Goal: Transaction & Acquisition: Subscribe to service/newsletter

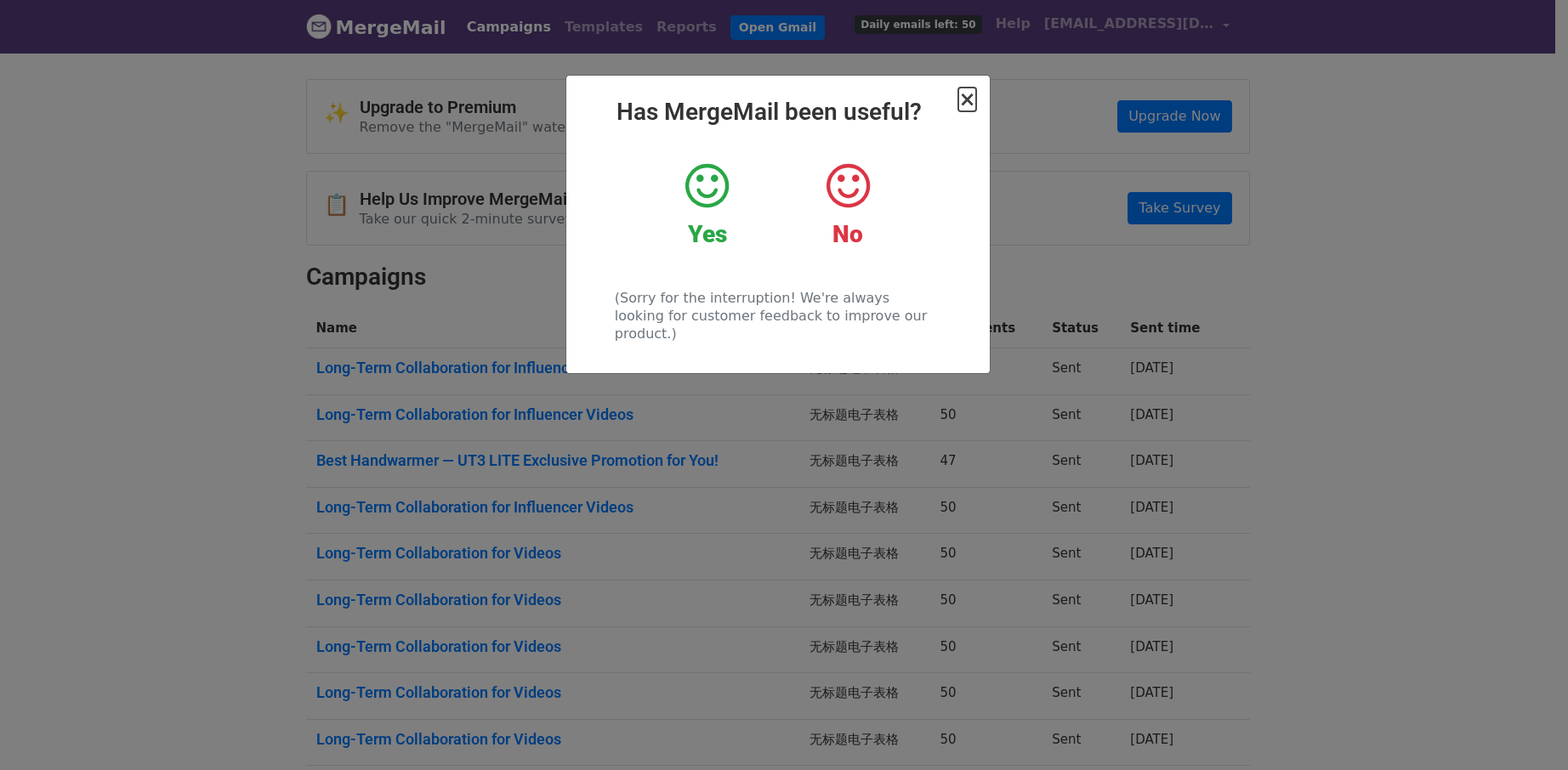
click at [965, 92] on span "×" at bounding box center [966, 100] width 17 height 24
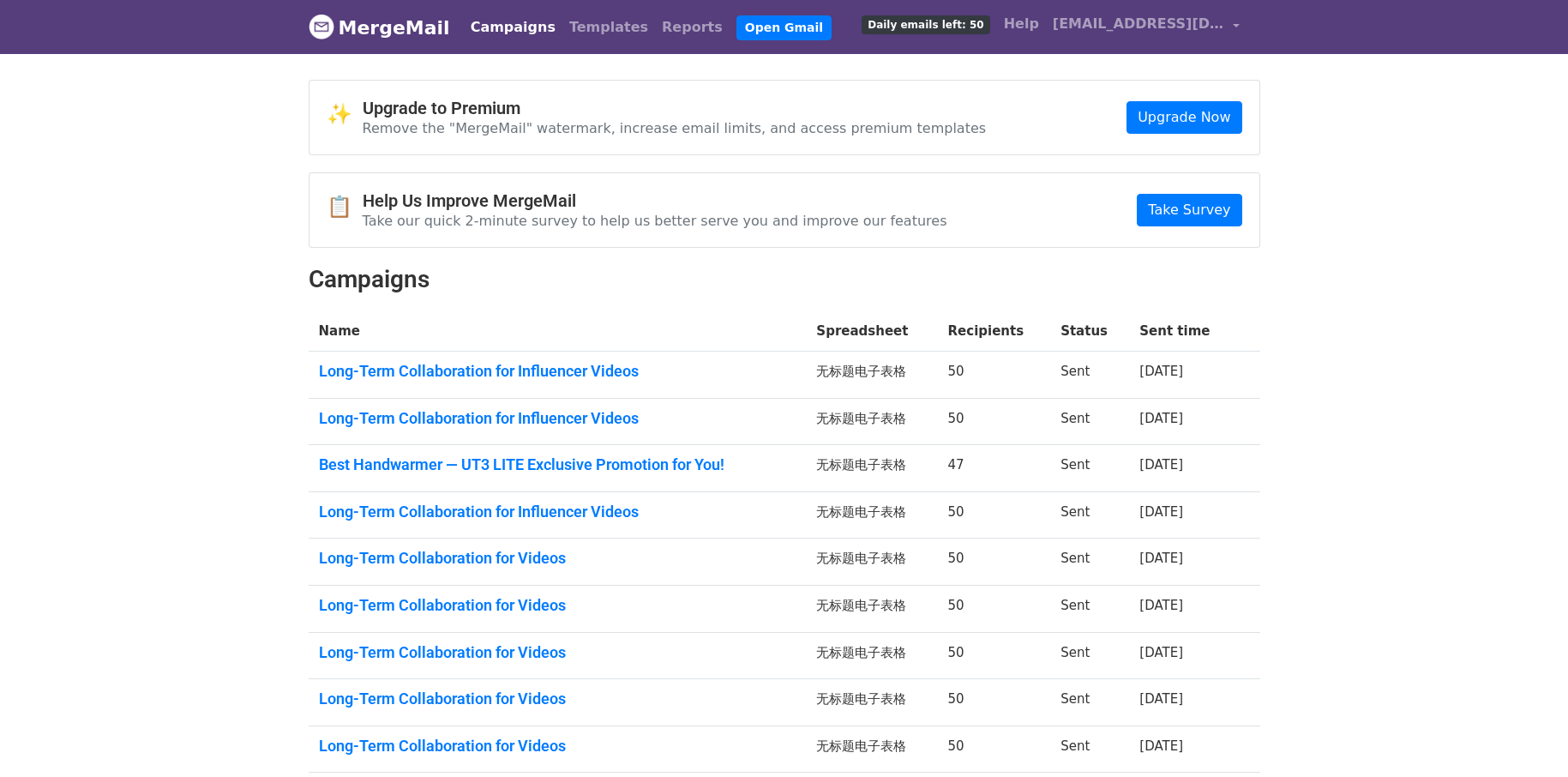
click at [1404, 67] on body "MergeMail Campaigns Templates Reports Open Gmail Daily emails left: 50 Help jtl…" at bounding box center [784, 467] width 1568 height 933
click at [1194, 114] on link "Upgrade Now" at bounding box center [1184, 117] width 115 height 32
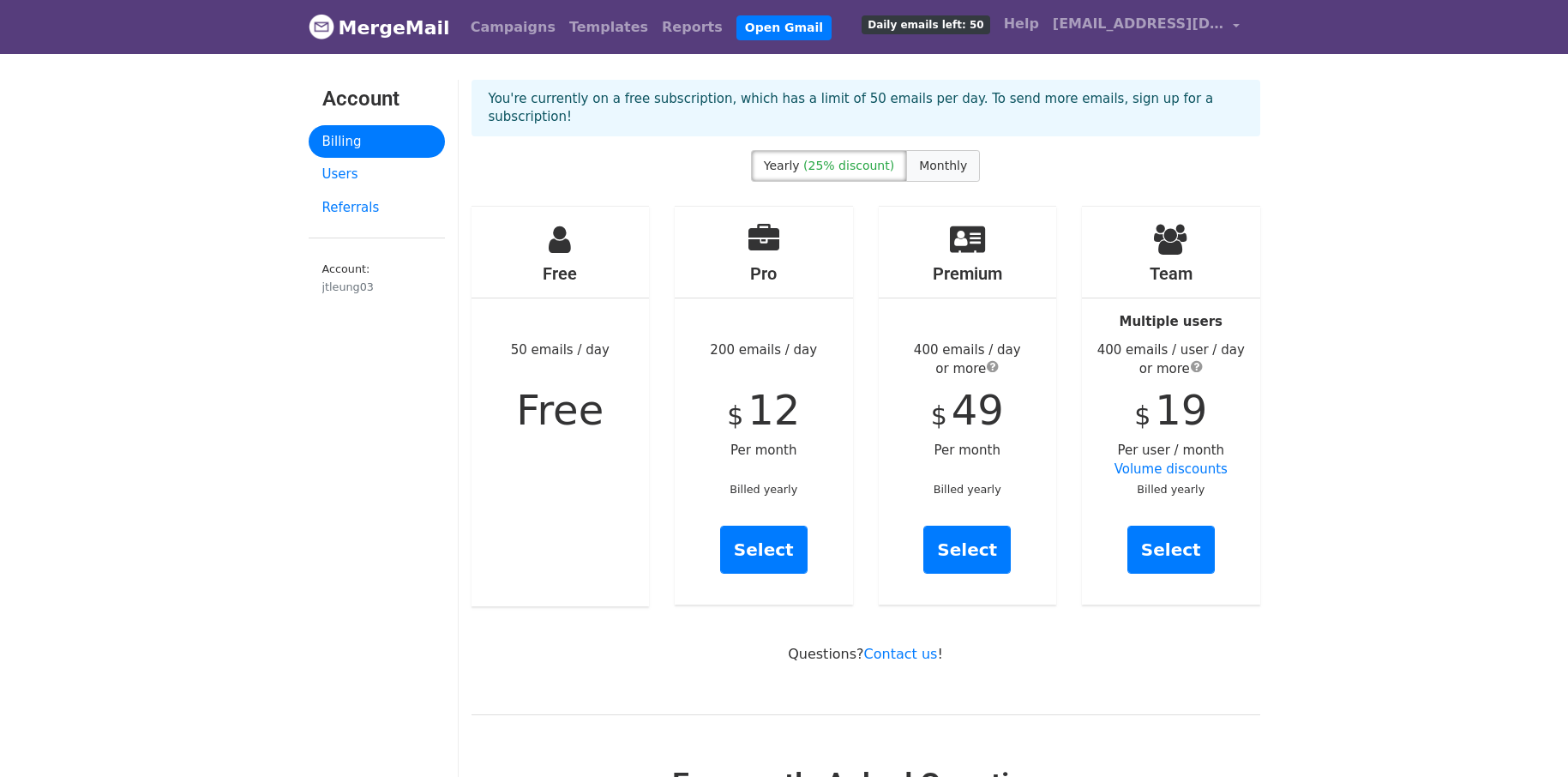
click at [947, 164] on span "Monthly" at bounding box center [943, 165] width 48 height 14
drag, startPoint x: 1176, startPoint y: 347, endPoint x: 1212, endPoint y: 344, distance: 36.1
click at [1209, 344] on div "400 emails / user / day or more" at bounding box center [1171, 360] width 178 height 39
click at [1238, 353] on div "400 emails / user / day or more" at bounding box center [1171, 360] width 178 height 39
click at [1237, 366] on div "400 emails / user / day or more" at bounding box center [1171, 360] width 178 height 39
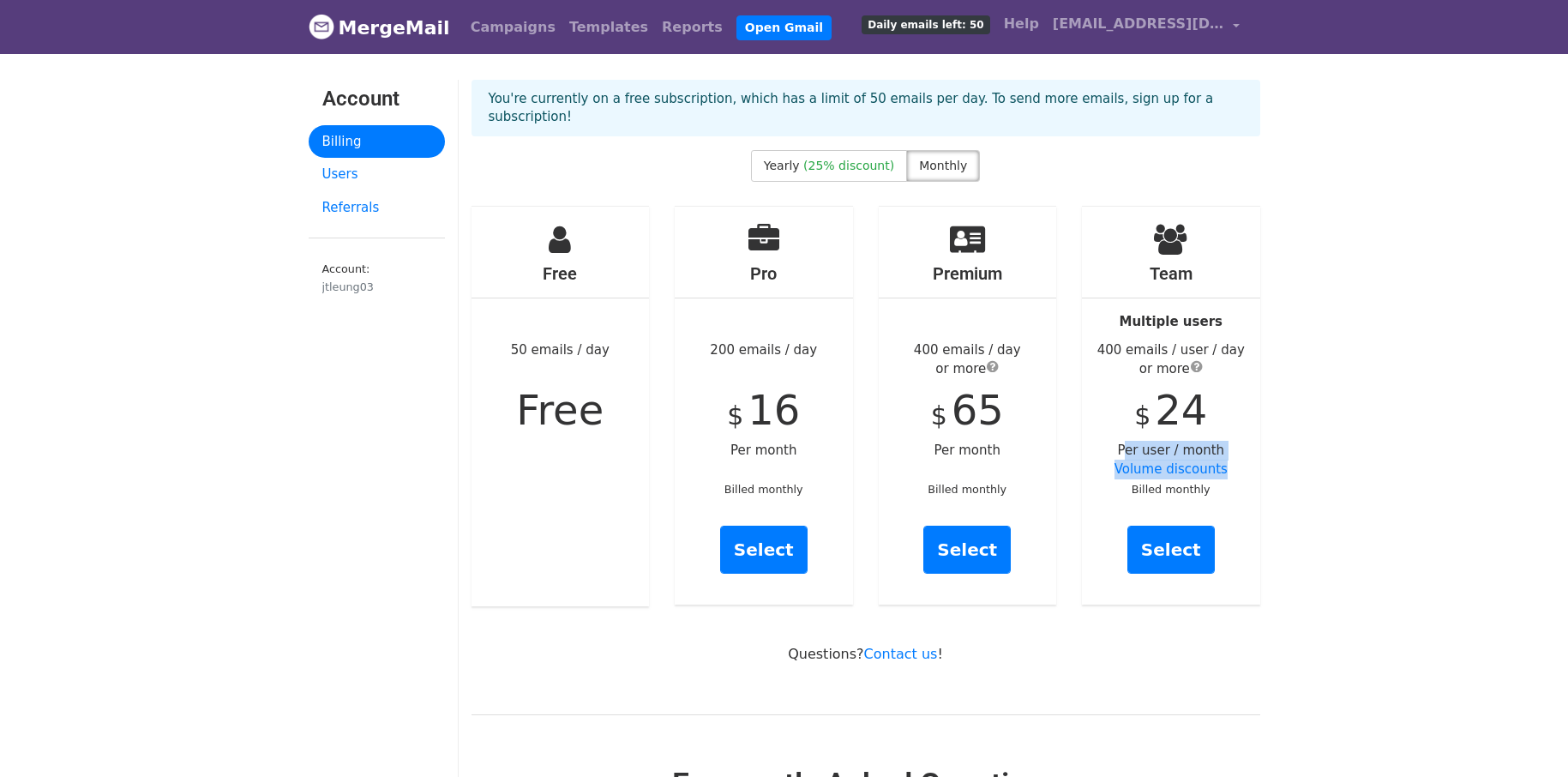
drag, startPoint x: 1121, startPoint y: 453, endPoint x: 1257, endPoint y: 476, distance: 137.9
click at [1257, 476] on div "Team Multiple users 400 emails / user / day or more $ 24 Per user / month Volum…" at bounding box center [1171, 406] width 178 height 398
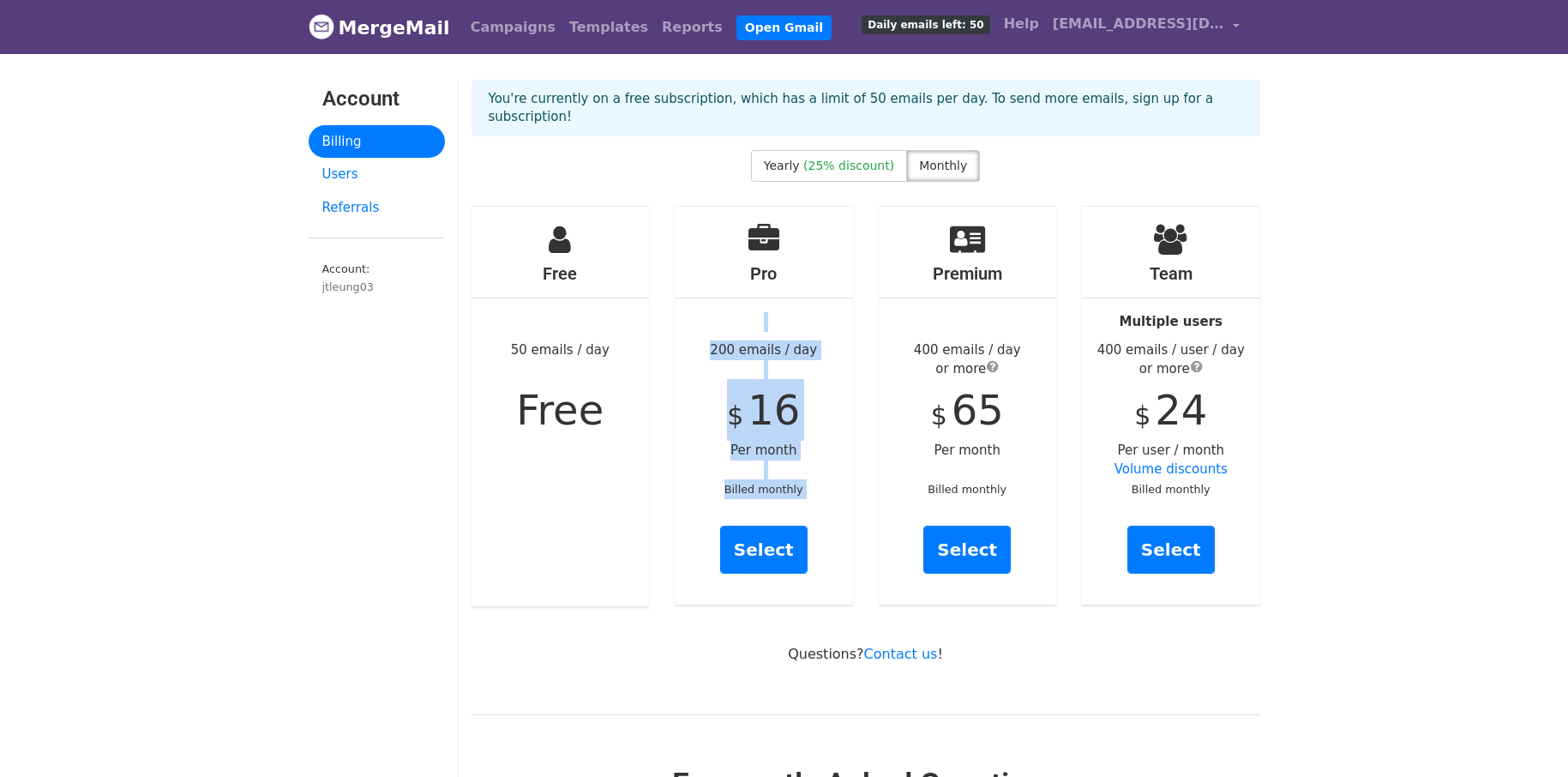
drag, startPoint x: 812, startPoint y: 497, endPoint x: 684, endPoint y: 329, distance: 211.2
click at [684, 329] on div "Pro 200 emails / day $ 16 Per month Billed monthly Select" at bounding box center [764, 406] width 178 height 398
click at [721, 352] on div "Pro 200 emails / day $ 16 Per month Billed monthly Select" at bounding box center [764, 406] width 178 height 398
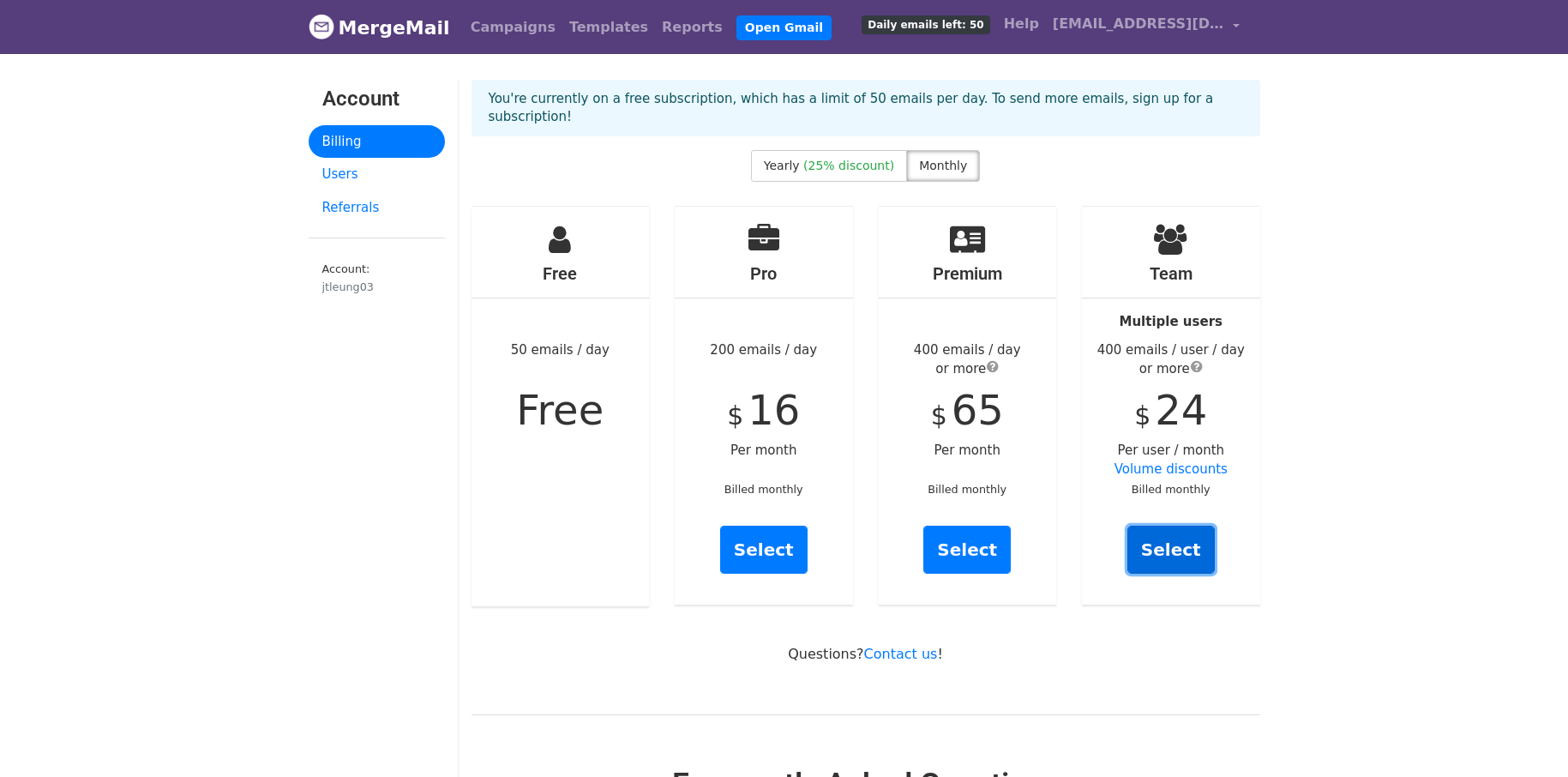
click at [1195, 543] on link "Select" at bounding box center [1171, 550] width 88 height 48
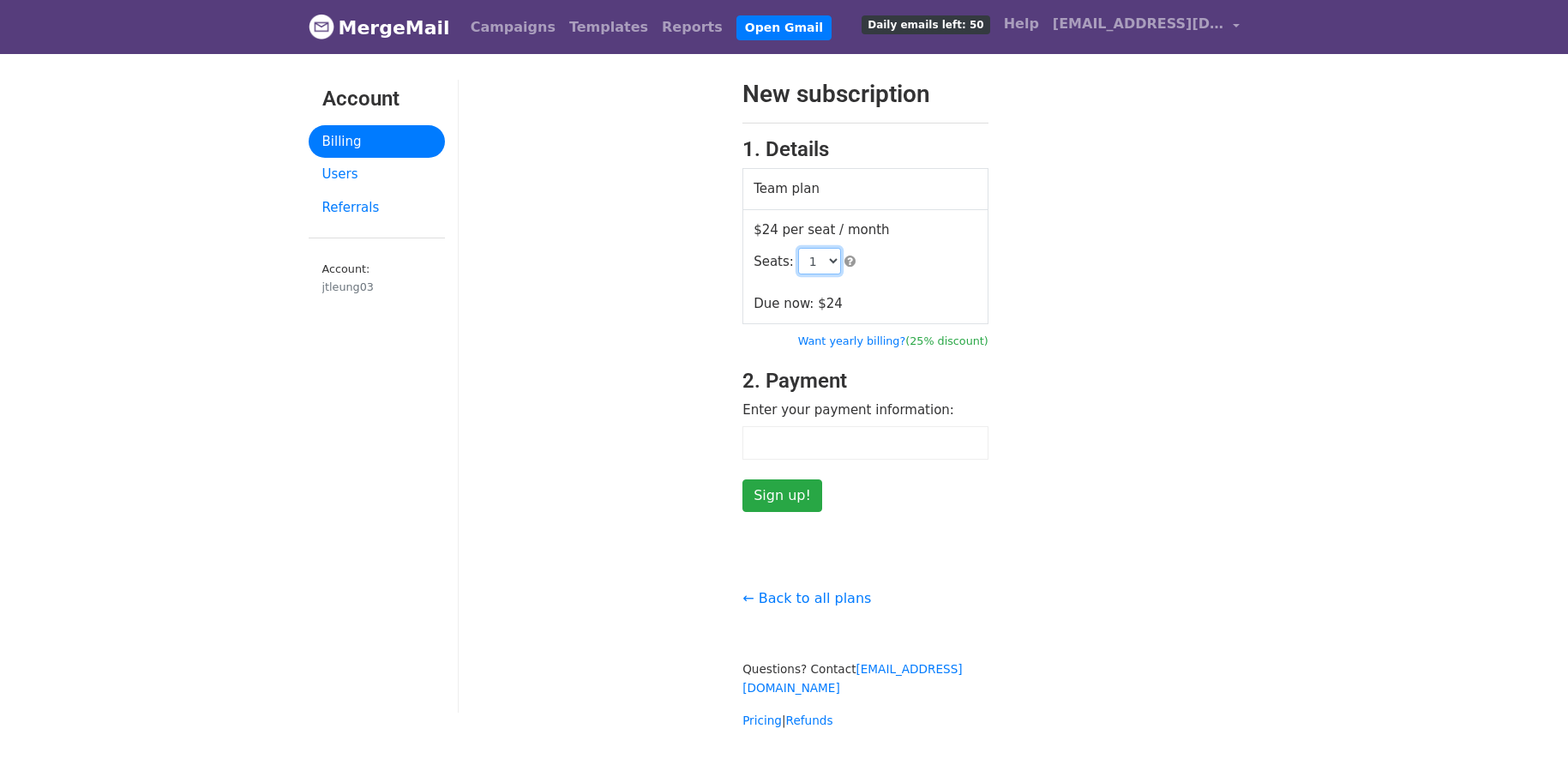
click at [820, 257] on select "1 2 3 4 5 6 7 8 9 10 11 12 13 14 15 16 17 18 19 20 21 22 23 24 25 26 27 28 29 3…" at bounding box center [819, 261] width 42 height 27
select select "2"
click at [798, 248] on select "1 2 3 4 5 6 7 8 9 10 11 12 13 14 15 16 17 18 19 20 21 22 23 24 25 26 27 28 29 3…" at bounding box center [819, 261] width 42 height 27
click at [1147, 333] on div "New subscription 1. Details Team plan $24 per seat / month Seats: 1 2 3 4 5 6 7…" at bounding box center [866, 296] width 814 height 432
click at [821, 259] on select "1 2 3 4 5 6 7 8 9 10 11 12 13 14 15 16 17 18 19 20 21 22 23 24 25 26 27 28 29 3…" at bounding box center [819, 261] width 42 height 27
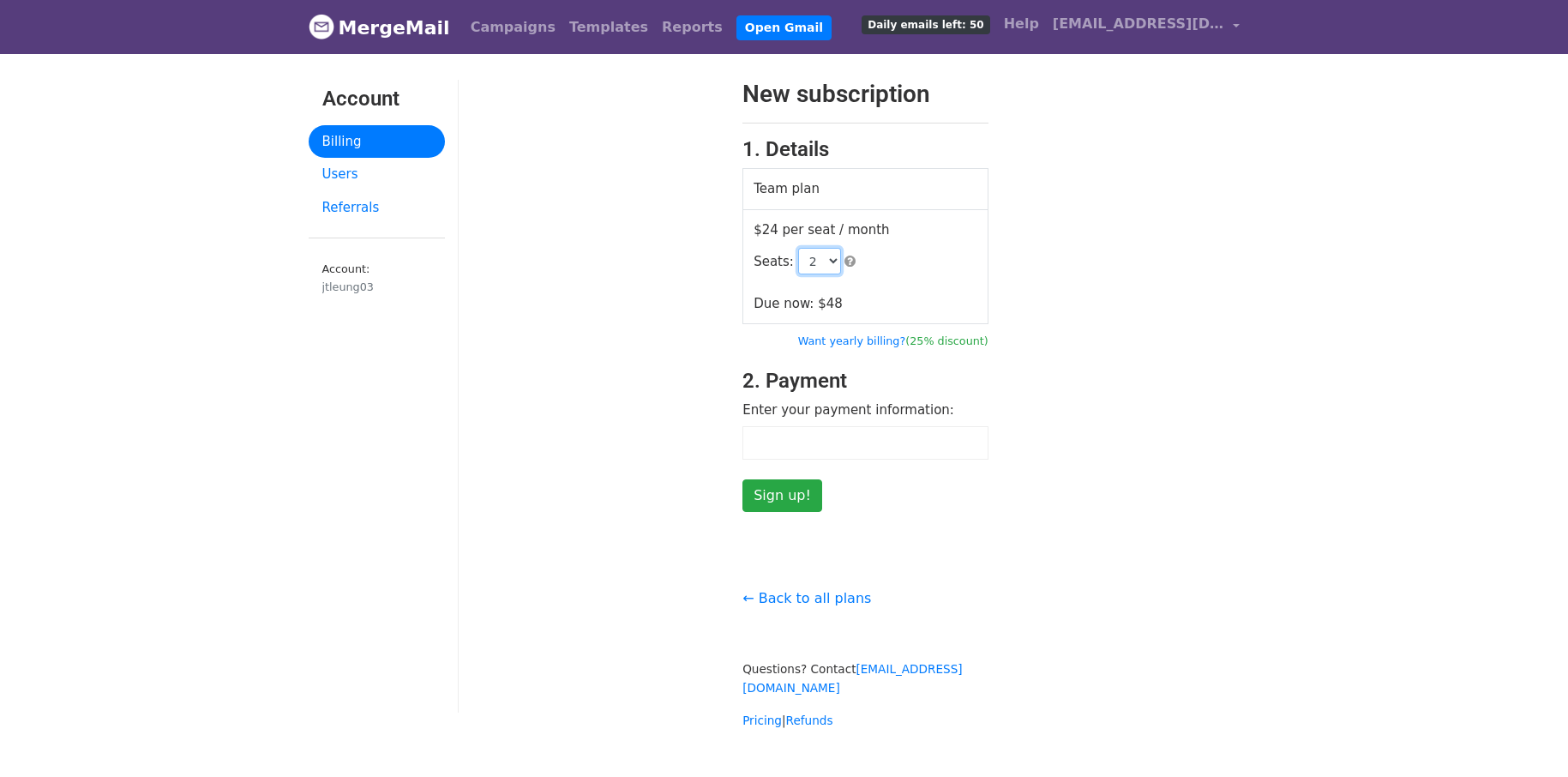
click at [822, 261] on select "1 2 3 4 5 6 7 8 9 10 11 12 13 14 15 16 17 18 19 20 21 22 23 24 25 26 27 28 29 3…" at bounding box center [819, 261] width 42 height 27
click at [830, 262] on select "1 2 3 4 5 6 7 8 9 10 11 12 13 14 15 16 17 18 19 20 21 22 23 24 25 26 27 28 29 3…" at bounding box center [819, 261] width 42 height 27
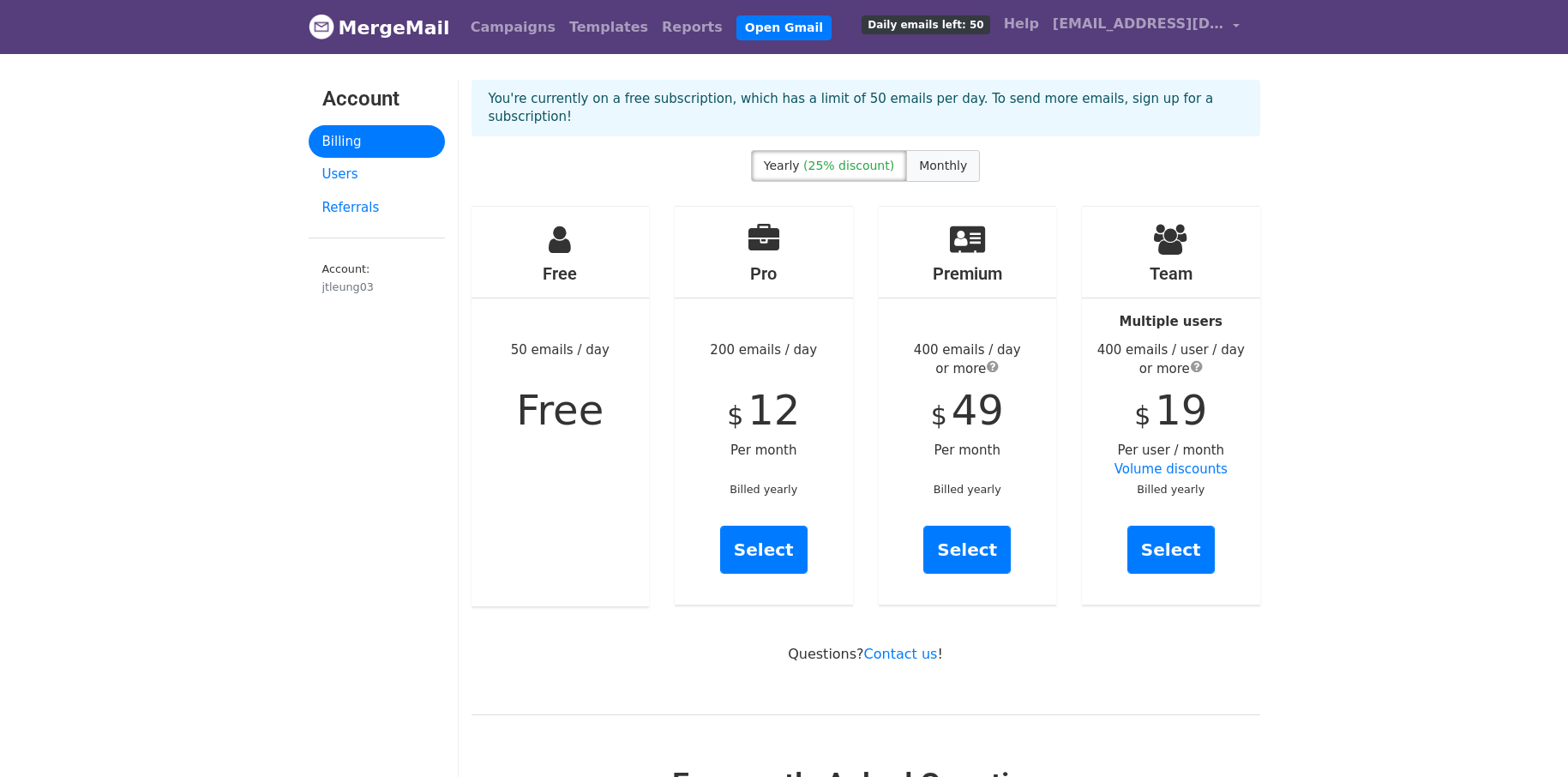
click at [928, 168] on span "Monthly" at bounding box center [943, 165] width 48 height 14
click at [884, 172] on span "(25% discount)" at bounding box center [849, 165] width 90 height 14
click at [935, 166] on span "Monthly" at bounding box center [943, 165] width 48 height 14
drag, startPoint x: 918, startPoint y: 350, endPoint x: 881, endPoint y: 419, distance: 78.3
click at [931, 380] on div "Premium 400 emails / day or more $ 65 Per month Billed monthly Select" at bounding box center [968, 406] width 178 height 398
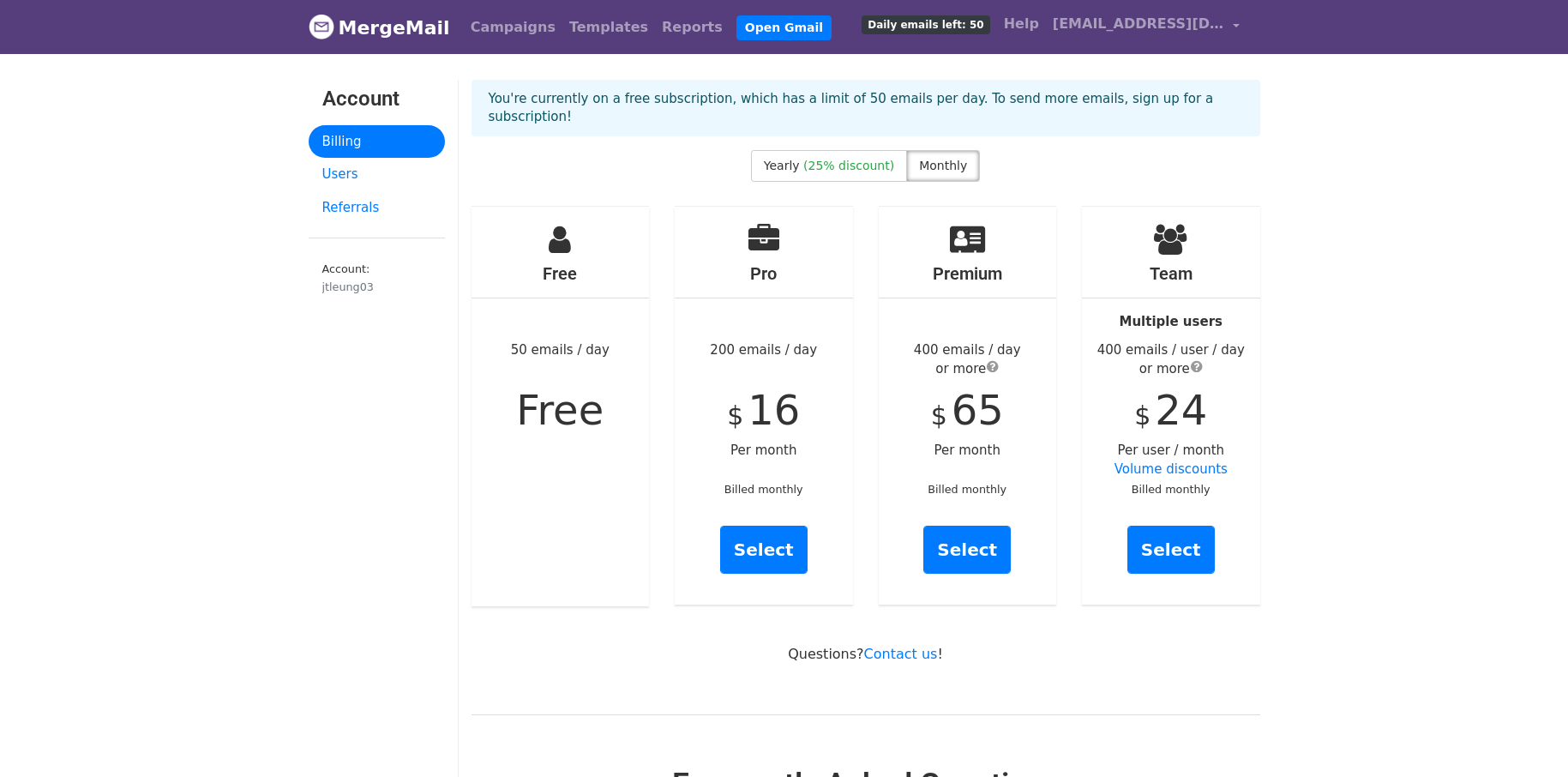
click at [1037, 531] on div "Premium 400 emails / day or more $ 65 Per month Billed monthly Select" at bounding box center [968, 406] width 178 height 398
click at [974, 549] on link "Select" at bounding box center [967, 550] width 88 height 48
click at [756, 564] on link "Select" at bounding box center [764, 550] width 88 height 48
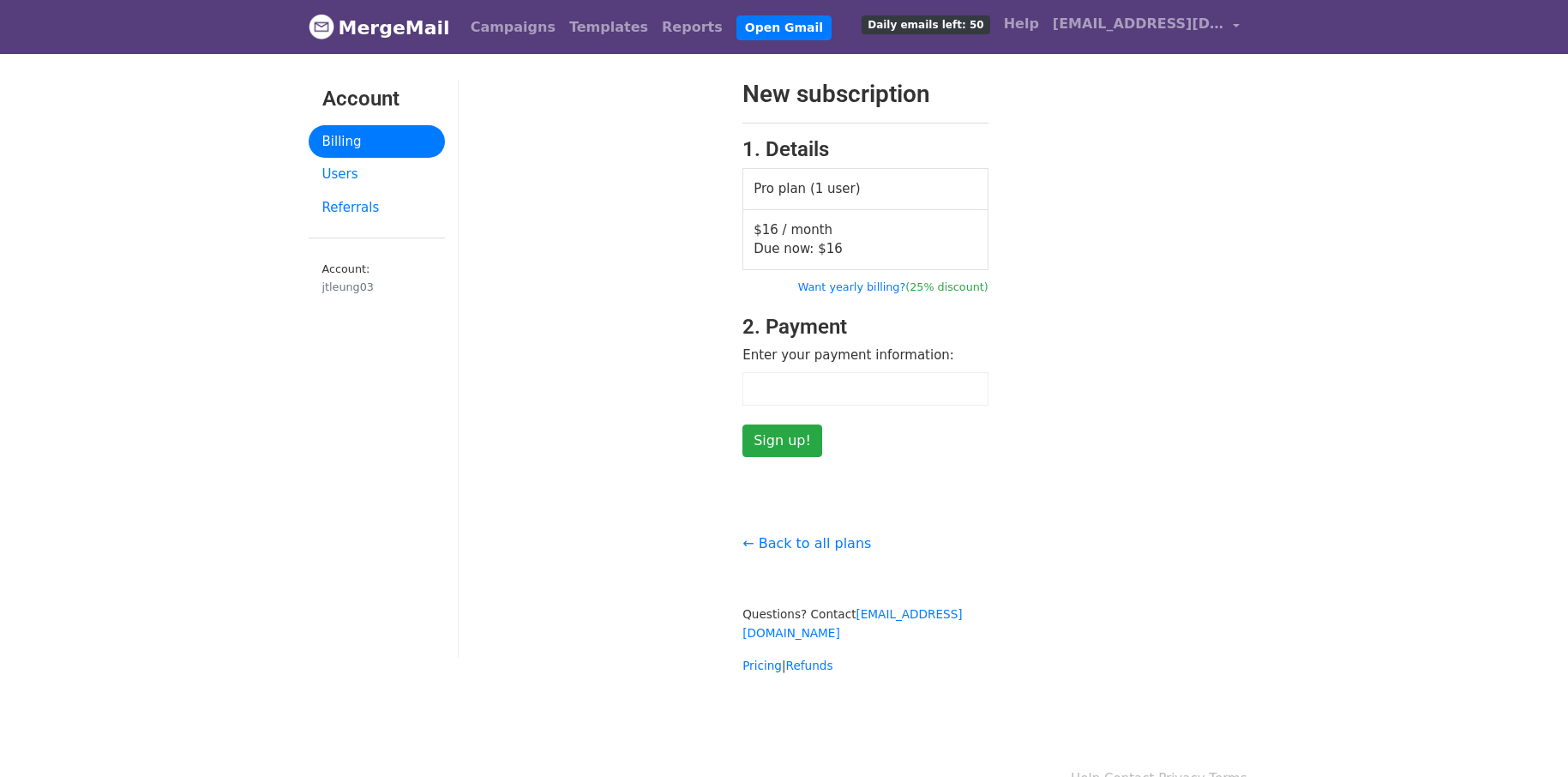
click at [1362, 185] on body "MergeMail Campaigns Templates Reports Open Gmail Daily emails left: 50 Help [EM…" at bounding box center [784, 371] width 1568 height 744
